Goal: Task Accomplishment & Management: Manage account settings

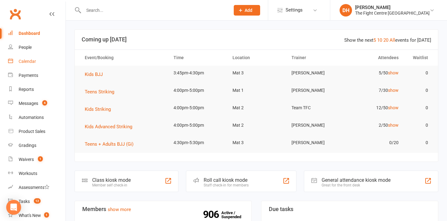
click at [30, 60] on div "Calendar" at bounding box center [27, 61] width 17 height 5
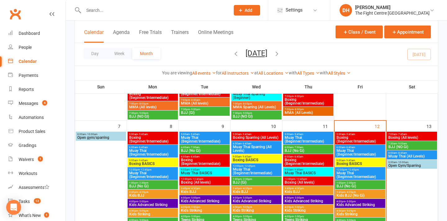
scroll to position [196, 0]
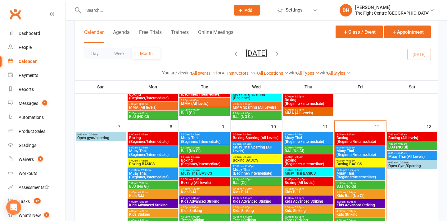
click at [407, 136] on span "Boxing (All levels)" at bounding box center [412, 138] width 48 height 4
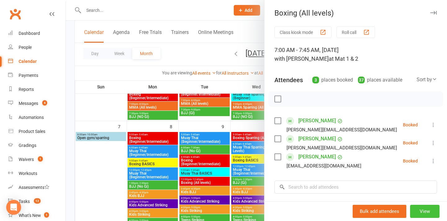
click at [429, 213] on button "View" at bounding box center [425, 210] width 30 height 13
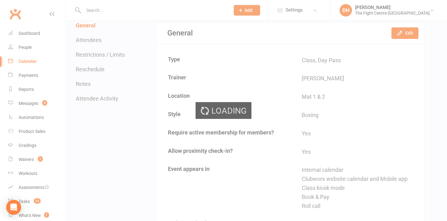
scroll to position [66, 0]
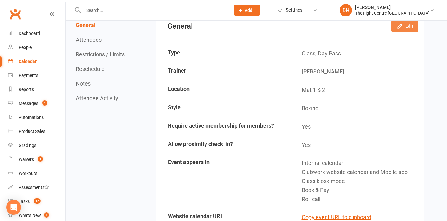
click at [405, 27] on button "Edit" at bounding box center [405, 26] width 27 height 11
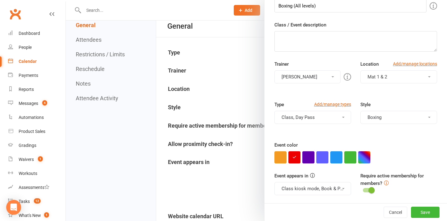
scroll to position [0, 0]
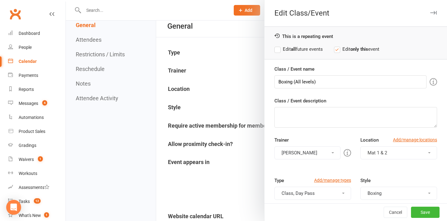
click at [299, 48] on label "Edit all future events" at bounding box center [299, 48] width 48 height 7
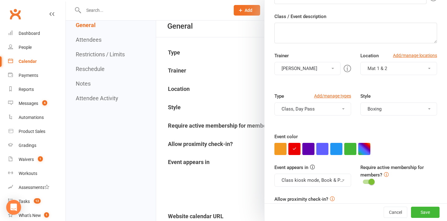
scroll to position [84, 0]
click at [428, 207] on button "Save" at bounding box center [425, 211] width 29 height 11
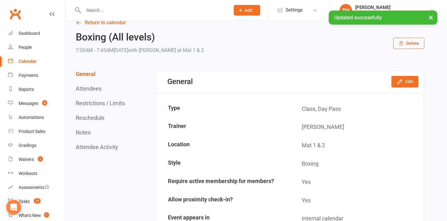
scroll to position [0, 0]
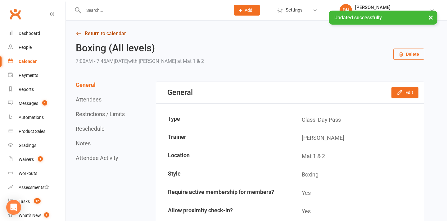
click at [107, 36] on link "Return to calendar" at bounding box center [250, 33] width 349 height 9
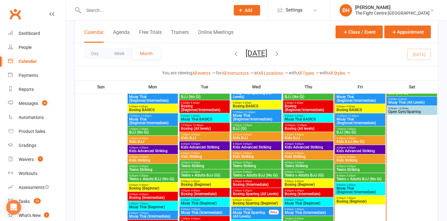
scroll to position [306, 0]
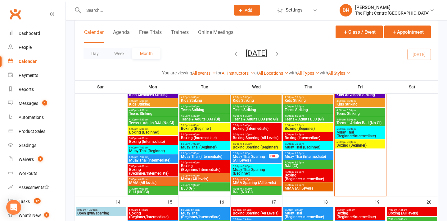
click at [403, 213] on span "Boxing (All levels)" at bounding box center [412, 213] width 48 height 4
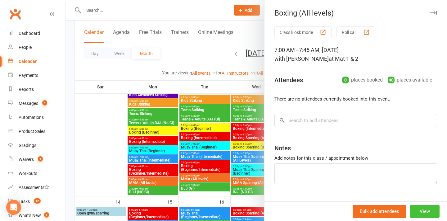
click at [418, 209] on button "View" at bounding box center [425, 210] width 30 height 13
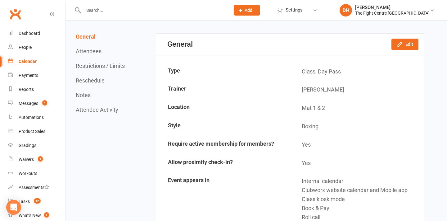
scroll to position [3, 0]
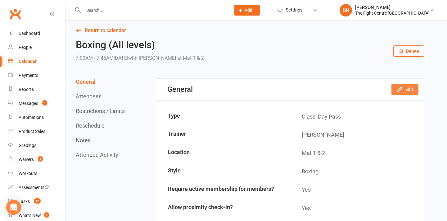
click at [407, 90] on button "Edit" at bounding box center [405, 89] width 27 height 11
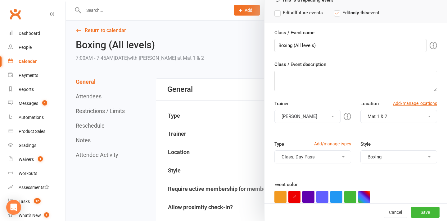
scroll to position [0, 0]
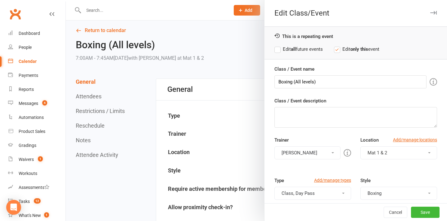
click at [108, 183] on div at bounding box center [256, 110] width 381 height 221
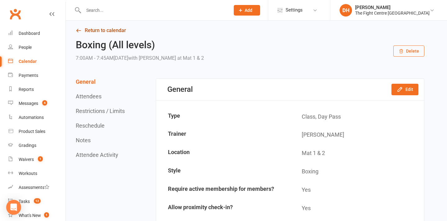
click at [98, 29] on link "Return to calendar" at bounding box center [250, 30] width 349 height 9
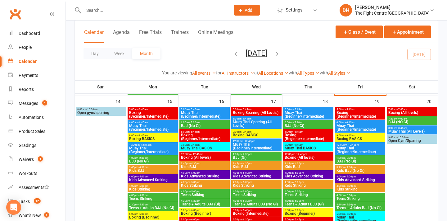
scroll to position [417, 0]
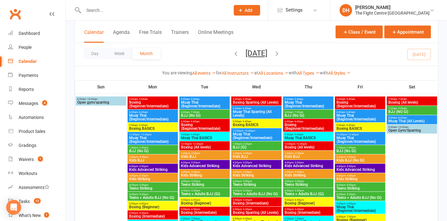
click at [413, 112] on span "BJJ (NO Gi)" at bounding box center [412, 112] width 48 height 4
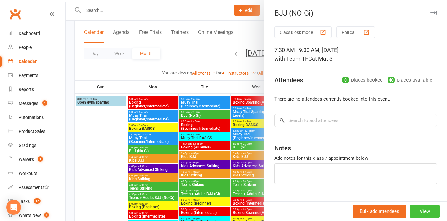
click at [422, 205] on button "View" at bounding box center [425, 210] width 30 height 13
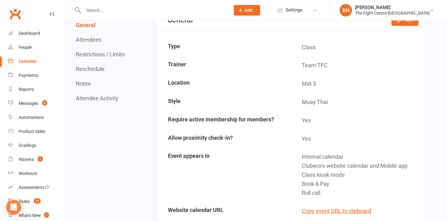
scroll to position [73, 0]
click at [409, 22] on button "Edit" at bounding box center [405, 19] width 27 height 11
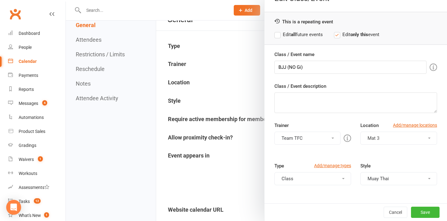
scroll to position [0, 0]
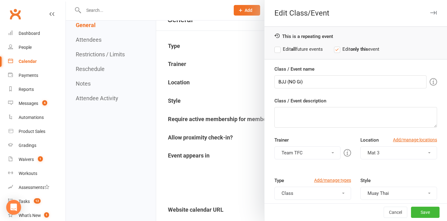
click at [286, 47] on label "Edit all future events" at bounding box center [299, 48] width 48 height 7
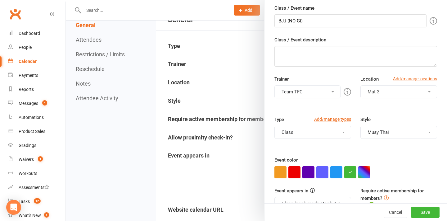
scroll to position [63, 0]
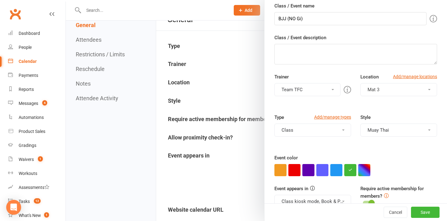
click at [315, 131] on button "Class" at bounding box center [313, 129] width 77 height 13
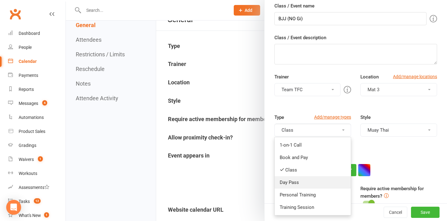
click at [306, 183] on link "Day Pass" at bounding box center [313, 182] width 76 height 12
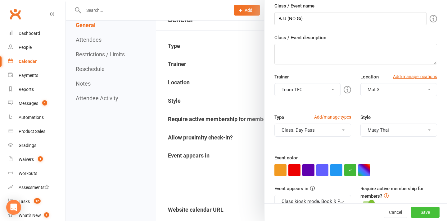
click at [433, 215] on button "Save" at bounding box center [425, 211] width 29 height 11
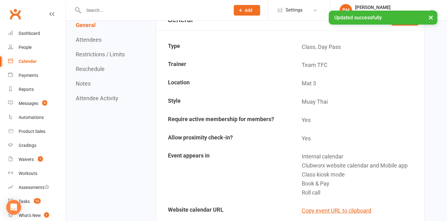
scroll to position [0, 0]
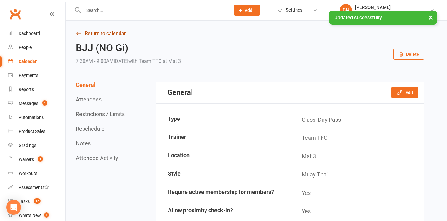
click at [121, 34] on link "Return to calendar" at bounding box center [250, 33] width 349 height 9
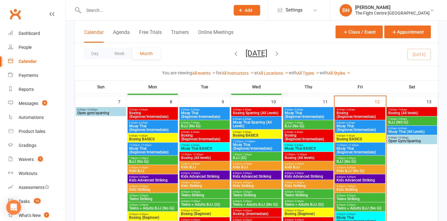
scroll to position [219, 0]
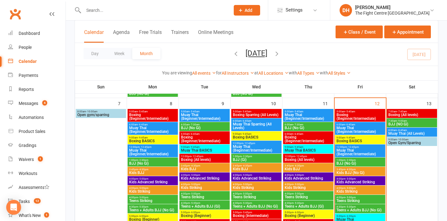
click at [407, 134] on span "Muay Thai (All Levels)" at bounding box center [412, 133] width 48 height 4
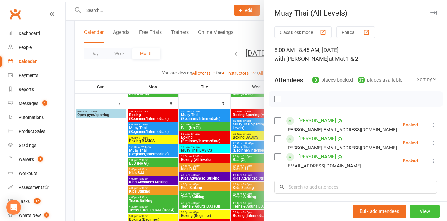
click at [424, 212] on button "View" at bounding box center [425, 210] width 30 height 13
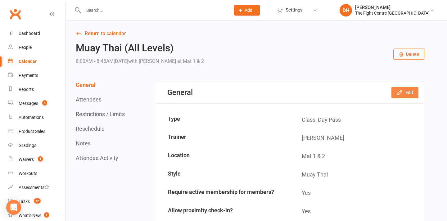
click at [404, 95] on button "Edit" at bounding box center [405, 92] width 27 height 11
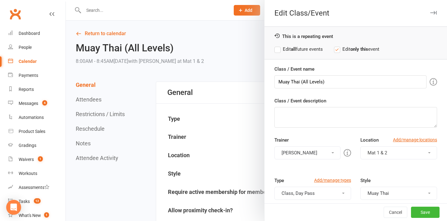
click at [299, 50] on label "Edit all future events" at bounding box center [299, 48] width 48 height 7
click at [430, 213] on button "Save" at bounding box center [425, 211] width 29 height 11
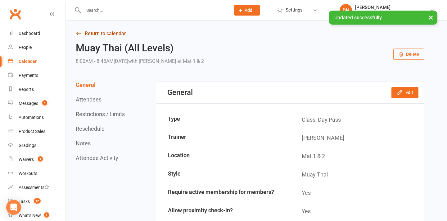
click at [106, 37] on link "Return to calendar" at bounding box center [250, 33] width 349 height 9
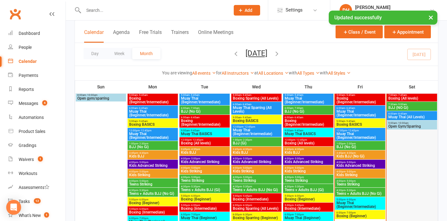
scroll to position [218, 0]
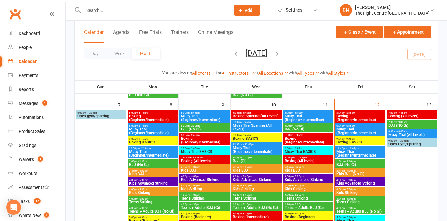
click at [407, 143] on span "Open Gym/Sparring" at bounding box center [412, 144] width 48 height 4
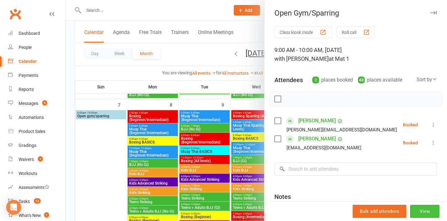
click at [430, 210] on button "View" at bounding box center [425, 210] width 30 height 13
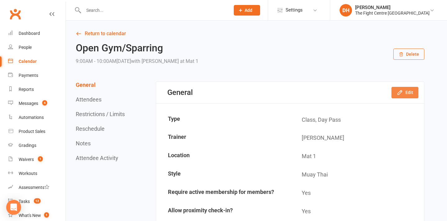
click at [399, 91] on icon "button" at bounding box center [400, 92] width 6 height 6
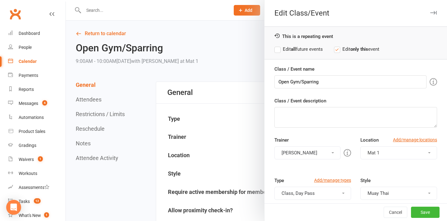
click at [303, 50] on label "Edit all future events" at bounding box center [299, 48] width 48 height 7
click at [423, 214] on button "Save" at bounding box center [425, 211] width 29 height 11
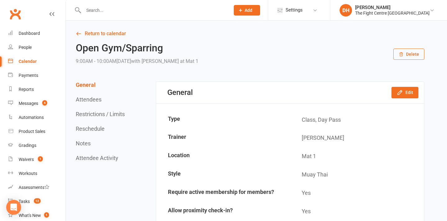
click at [128, 11] on input "text" at bounding box center [154, 10] width 144 height 9
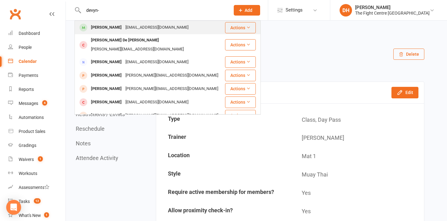
type input "devyn-"
click at [135, 28] on div "[EMAIL_ADDRESS][DOMAIN_NAME]" at bounding box center [157, 27] width 67 height 9
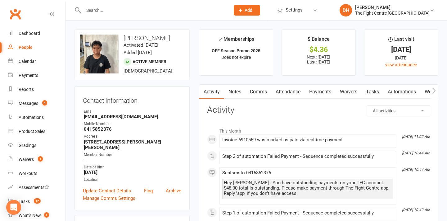
click at [322, 94] on link "Payments" at bounding box center [320, 91] width 31 height 14
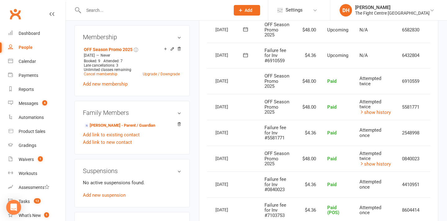
scroll to position [0, 32]
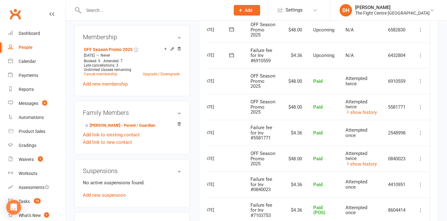
click at [422, 58] on icon at bounding box center [421, 55] width 6 height 6
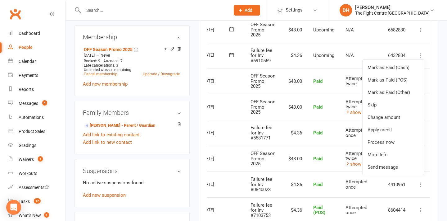
click at [440, 69] on main "✓ Memberships OFF Season Promo 2025 Does not expire $ Balance $4.36 Next: [DATE…" at bounding box center [318, 82] width 249 height 613
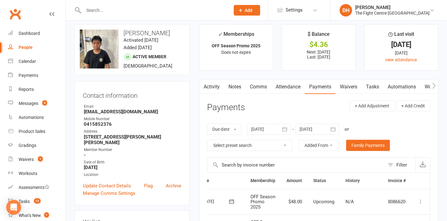
scroll to position [0, 0]
